Goal: Task Accomplishment & Management: Manage account settings

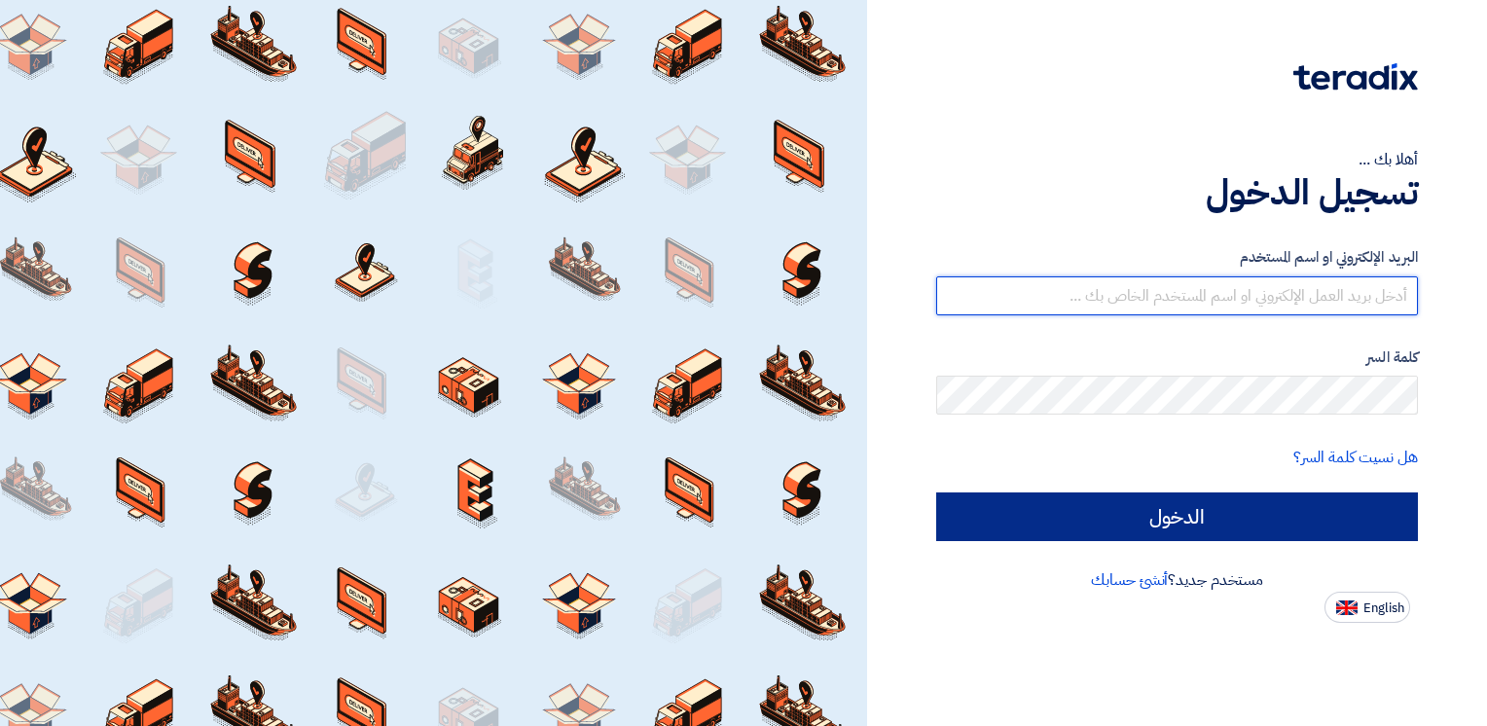
type input "sandra.sameh@interactts.com"
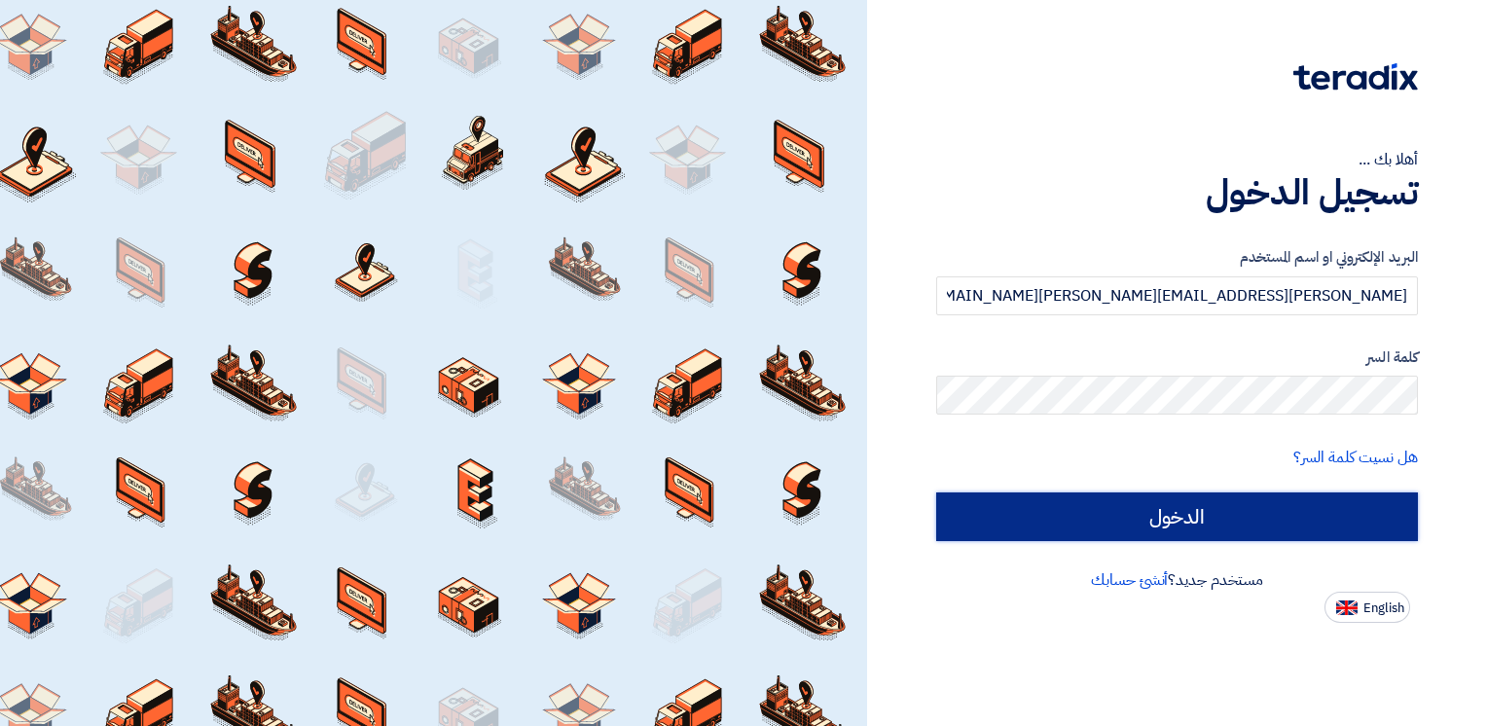
click at [1160, 502] on input "الدخول" at bounding box center [1177, 516] width 482 height 49
type input "Sign in"
